Goal: Information Seeking & Learning: Understand process/instructions

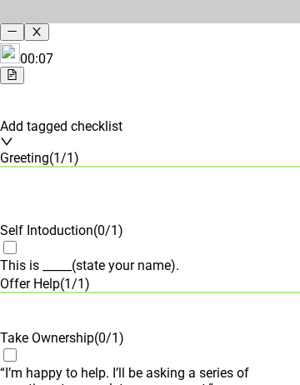
drag, startPoint x: 149, startPoint y: 249, endPoint x: 177, endPoint y: 363, distance: 117.5
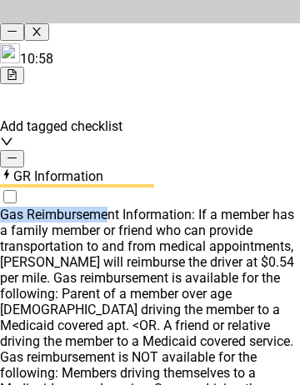
click at [141, 173] on div "GR Information Gas Reimbursement Information: If a member has a family member o…" at bounding box center [150, 346] width 300 height 393
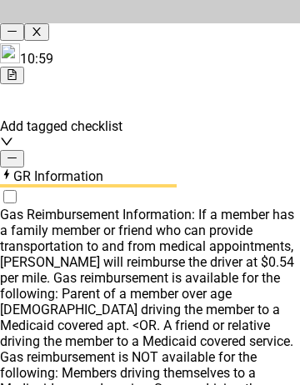
click at [171, 254] on div "Gas Reimbursement Information: If a member has a family member or friend who ca…" at bounding box center [150, 357] width 300 height 301
click at [24, 156] on button "button" at bounding box center [12, 159] width 24 height 18
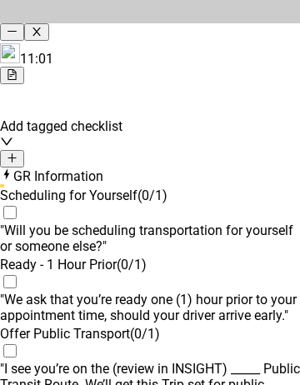
click at [18, 153] on icon "plus" at bounding box center [12, 158] width 11 height 11
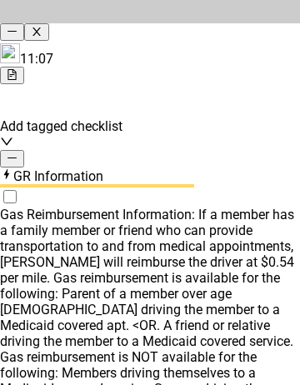
click at [235, 168] on div "GR Information" at bounding box center [150, 176] width 300 height 17
click at [233, 168] on div "GR Information" at bounding box center [150, 176] width 300 height 17
click at [18, 153] on icon "minus" at bounding box center [12, 158] width 11 height 11
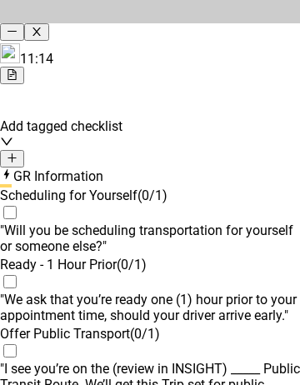
click at [18, 153] on icon "plus" at bounding box center [12, 158] width 11 height 11
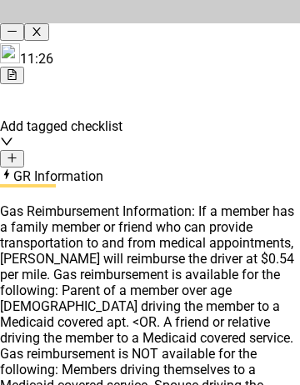
click at [245, 168] on div "GR Information" at bounding box center [150, 176] width 300 height 17
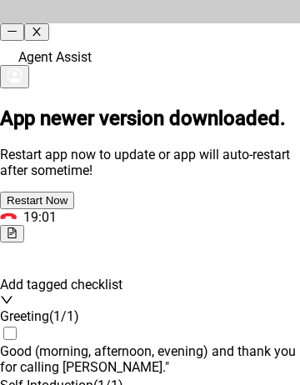
scroll to position [1832, 0]
